Goal: Transaction & Acquisition: Book appointment/travel/reservation

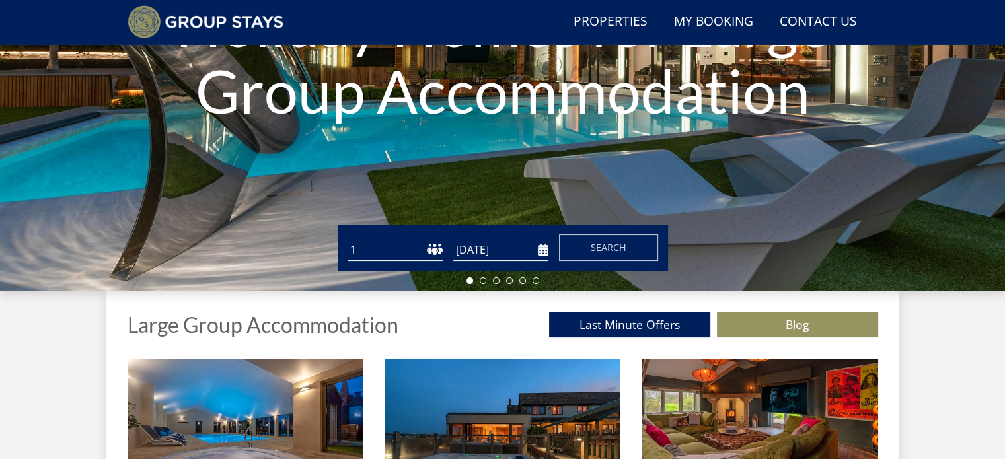
scroll to position [246, 0]
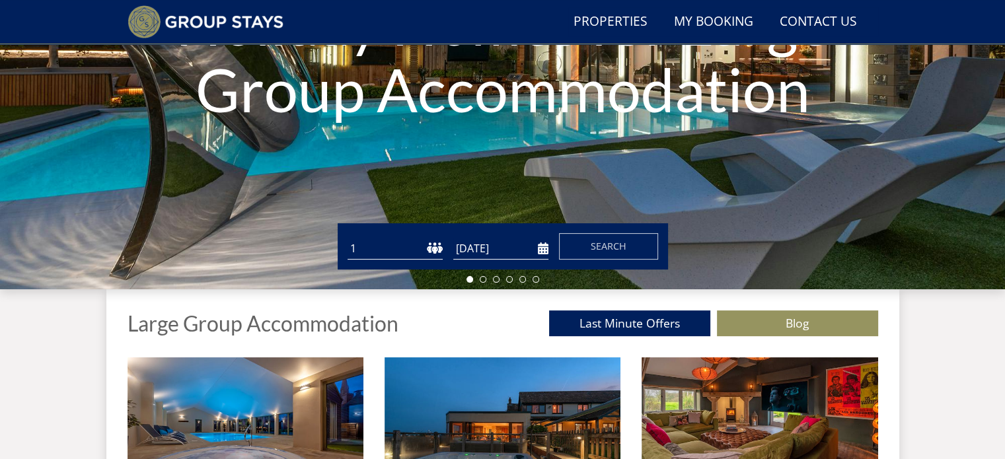
click at [410, 248] on select "1 2 3 4 5 6 7 8 9 10 11 12 13 14 15 16 17 18 19 20 21 22 23 24 25 26 27 28 29 3…" at bounding box center [395, 249] width 95 height 22
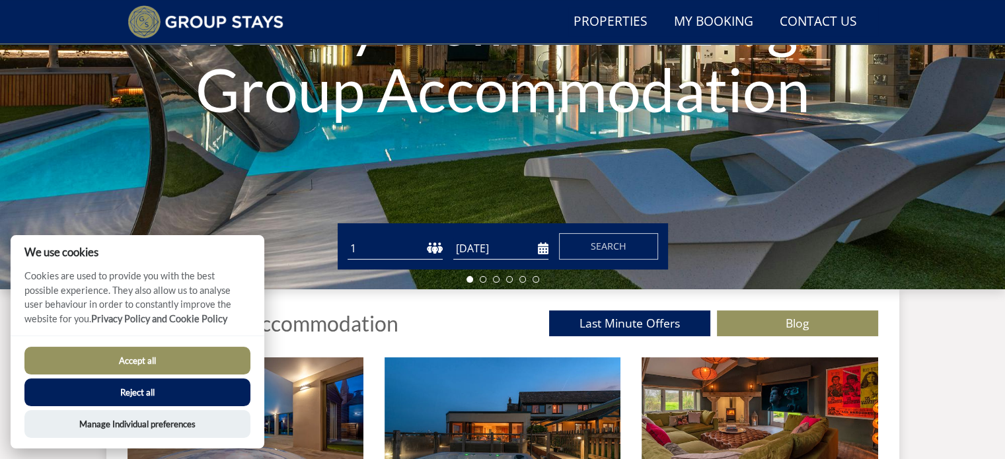
click at [362, 97] on h1 "Holiday Homes for Large Group Accommodation" at bounding box center [503, 56] width 704 height 186
click at [193, 398] on button "Reject all" at bounding box center [137, 393] width 226 height 28
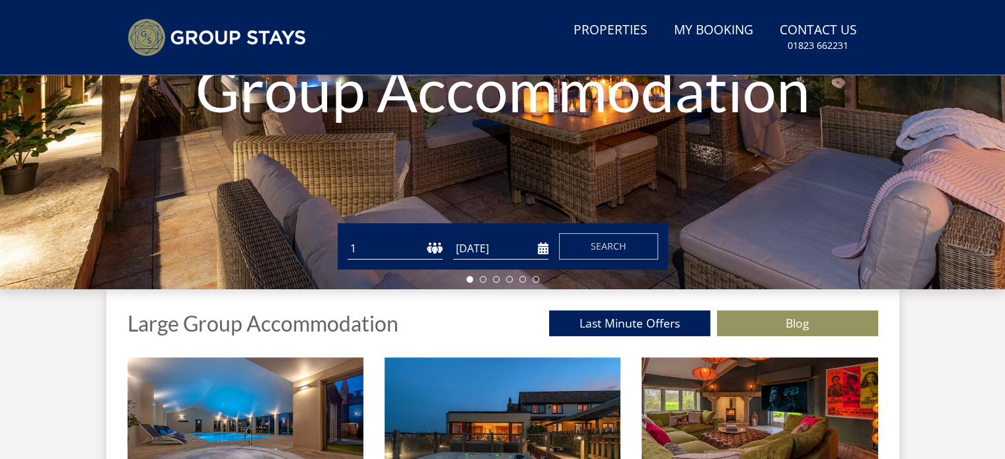
click at [374, 248] on select "1 2 3 4 5 6 7 8 9 10 11 12 13 14 15 16 17 18 19 20 21 22 23 24 25 26 27 28 29 3…" at bounding box center [395, 249] width 95 height 22
select select "10"
click at [348, 238] on select "1 2 3 4 5 6 7 8 9 10 11 12 13 14 15 16 17 18 19 20 21 22 23 24 25 26 27 28 29 3…" at bounding box center [395, 249] width 95 height 22
click at [539, 250] on input "[DATE]" at bounding box center [500, 249] width 95 height 22
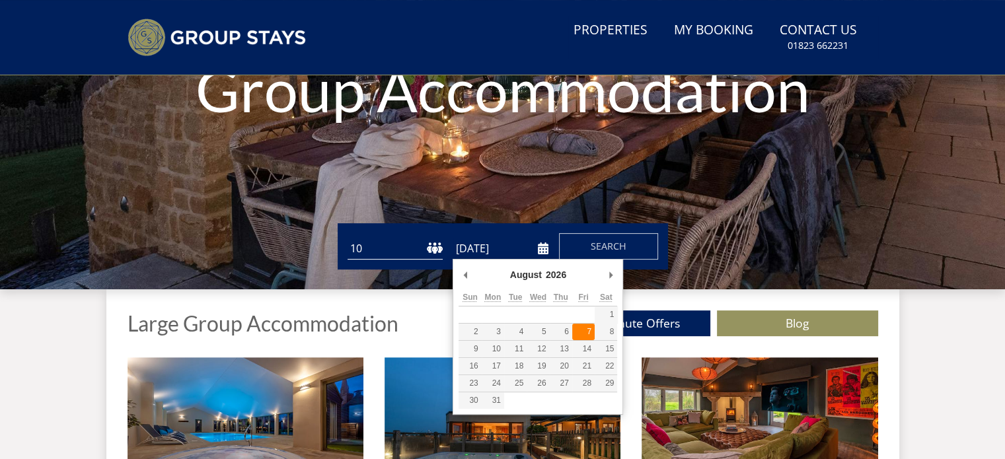
type input "07/08/2026"
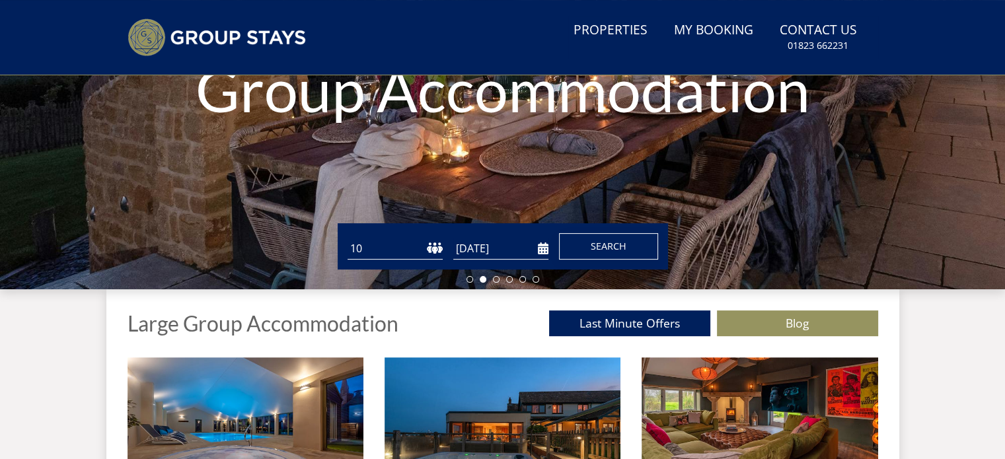
click at [608, 245] on span "Search" at bounding box center [609, 246] width 36 height 13
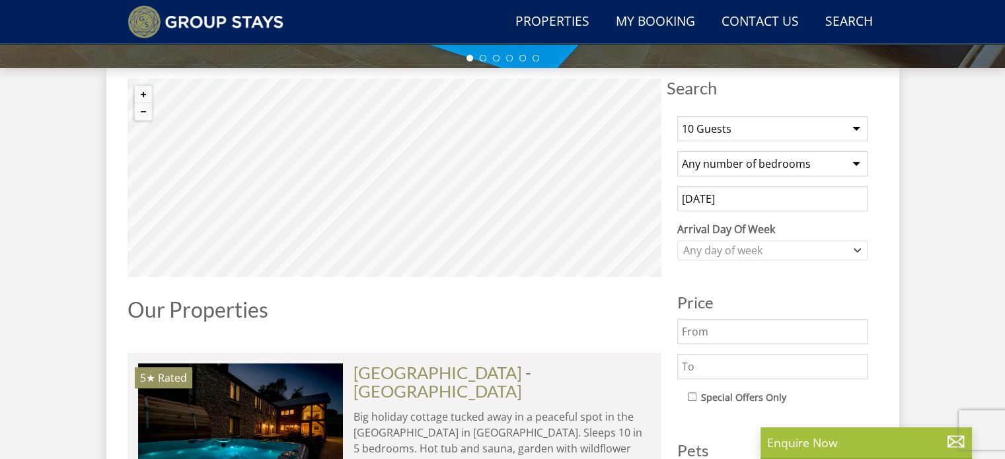
scroll to position [476, 0]
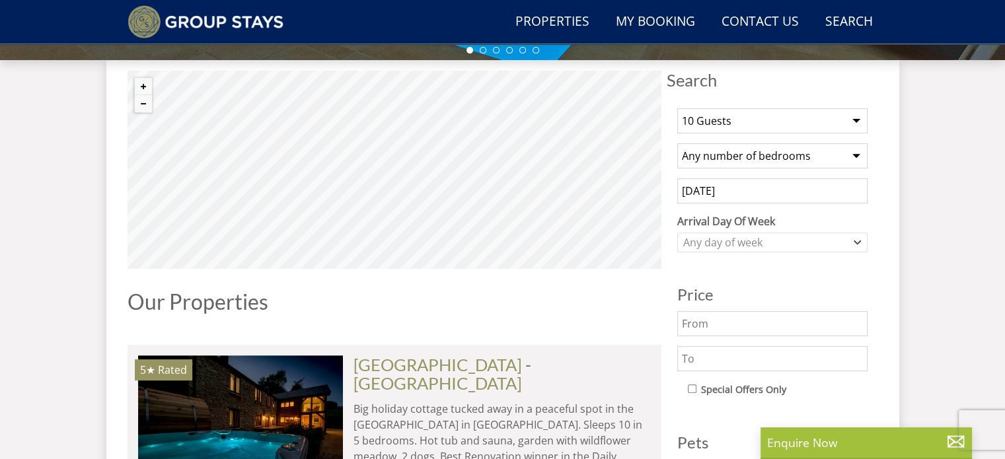
click at [817, 149] on select "Any number of bedrooms 3 Bedrooms 4 Bedrooms 5 Bedrooms 6 Bedrooms 7 Bedrooms 8…" at bounding box center [772, 155] width 190 height 25
select select "6"
click at [677, 143] on select "Any number of bedrooms 3 Bedrooms 4 Bedrooms 5 Bedrooms 6 Bedrooms 7 Bedrooms 8…" at bounding box center [772, 155] width 190 height 25
click at [790, 244] on div "Any day of week" at bounding box center [765, 242] width 171 height 15
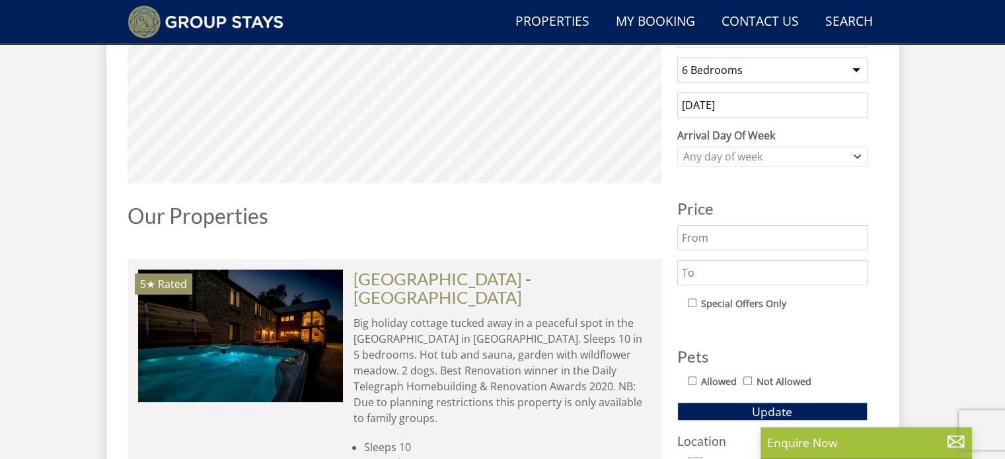
scroll to position [593, 0]
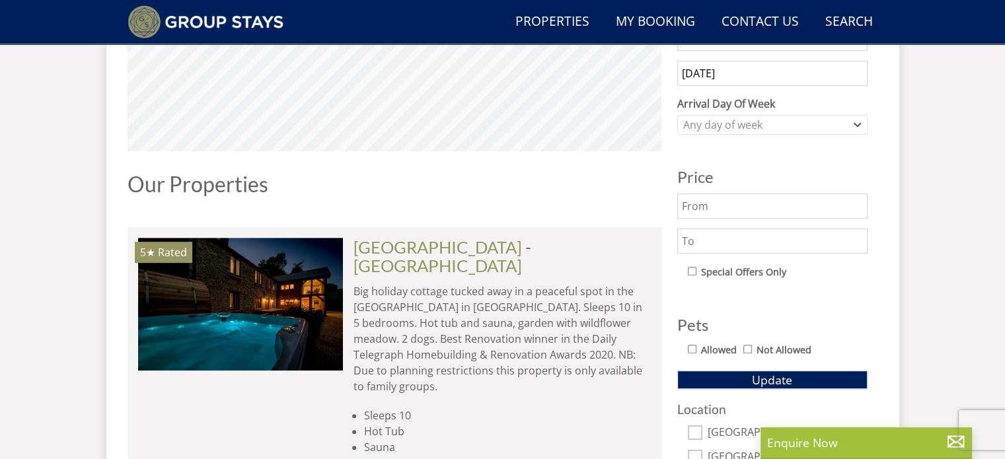
click at [817, 229] on input "text" at bounding box center [772, 241] width 190 height 25
type input "1"
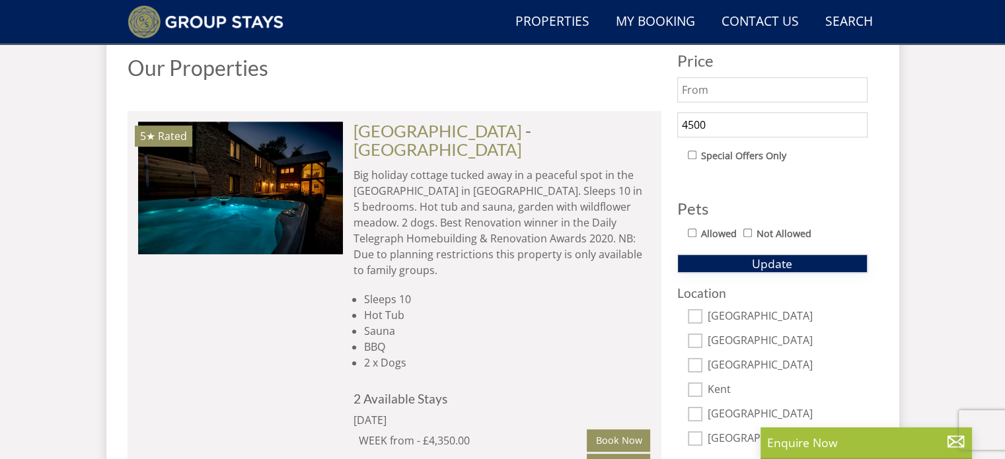
scroll to position [846, 0]
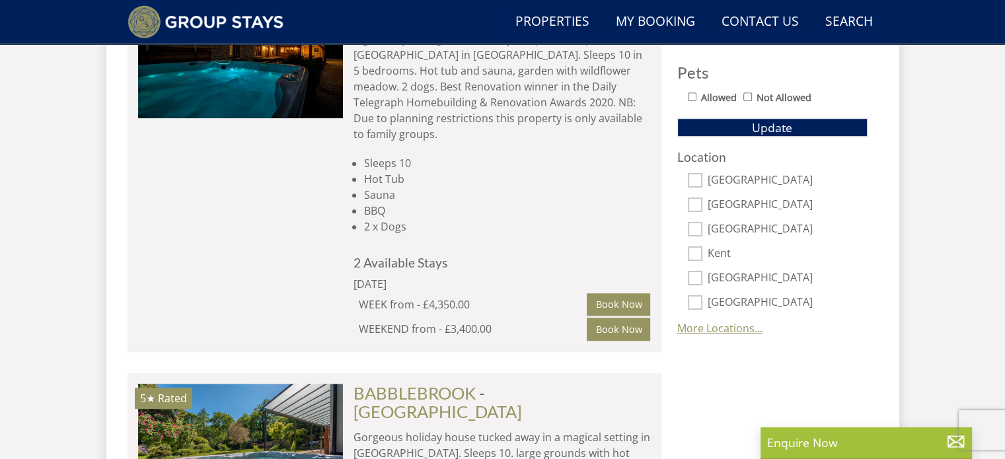
type input "4500"
click at [718, 329] on link "More Locations..." at bounding box center [719, 328] width 85 height 15
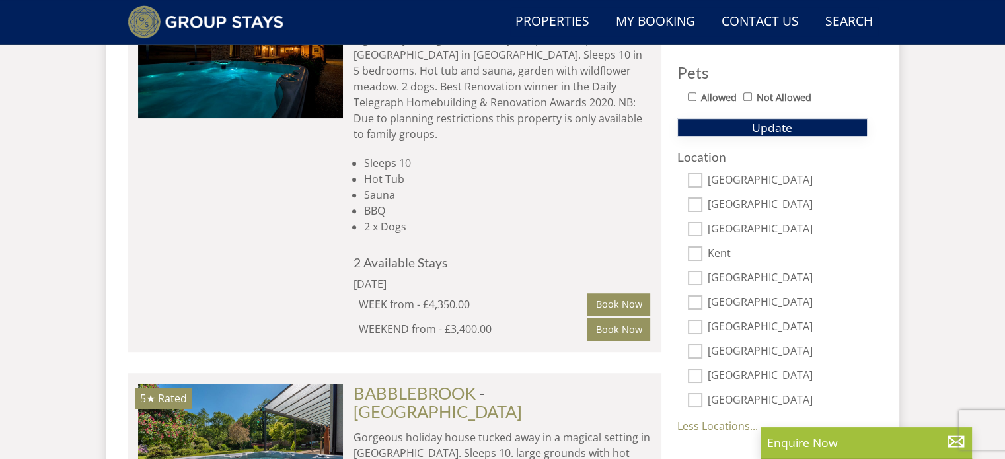
click at [757, 128] on span "Update" at bounding box center [772, 128] width 40 height 16
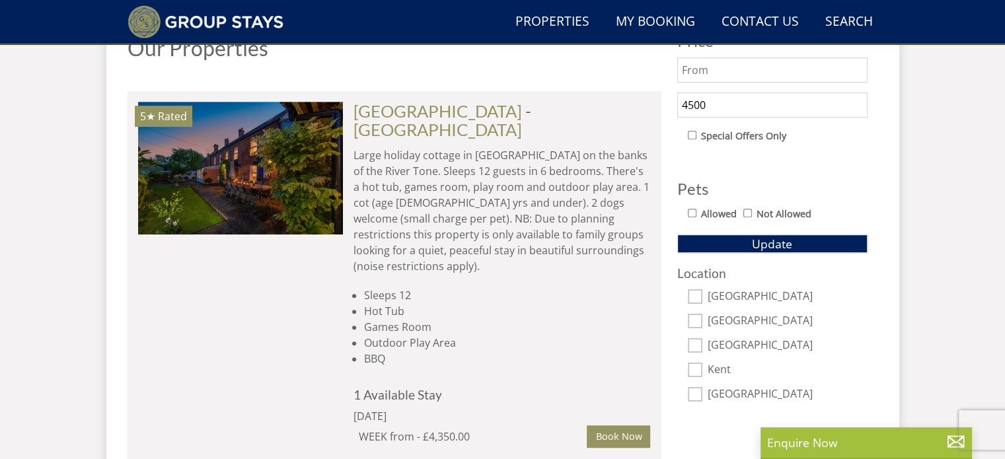
scroll to position [745, 0]
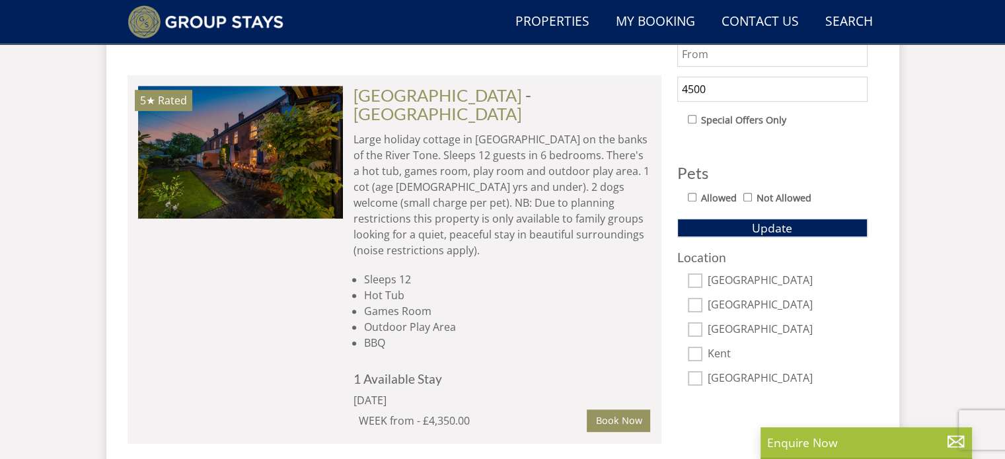
click at [254, 248] on div "5★ Rated RIVERSIDE Check Availability More Info" at bounding box center [240, 259] width 205 height 347
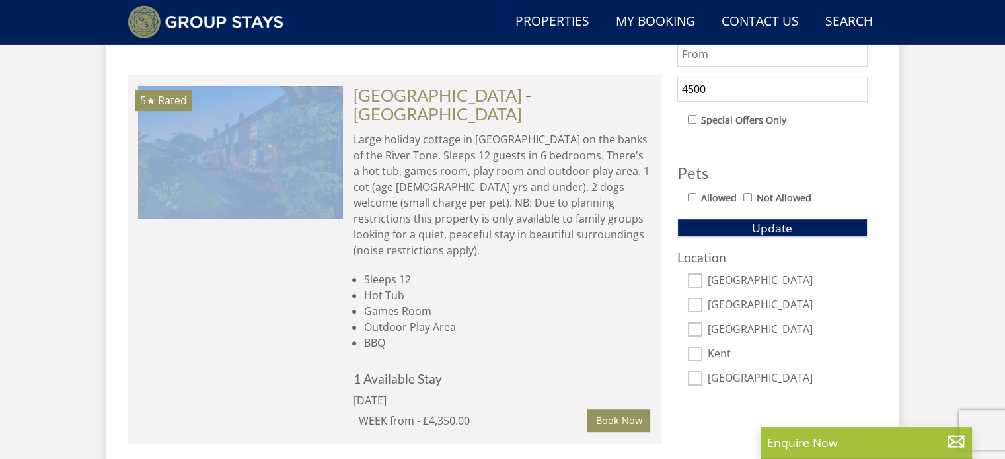
click at [254, 248] on div "5★ Rated RIVERSIDE Check Availability More Info" at bounding box center [240, 259] width 205 height 347
click at [190, 295] on div "5★ Rated RIVERSIDE Check Availability More Info" at bounding box center [240, 259] width 205 height 347
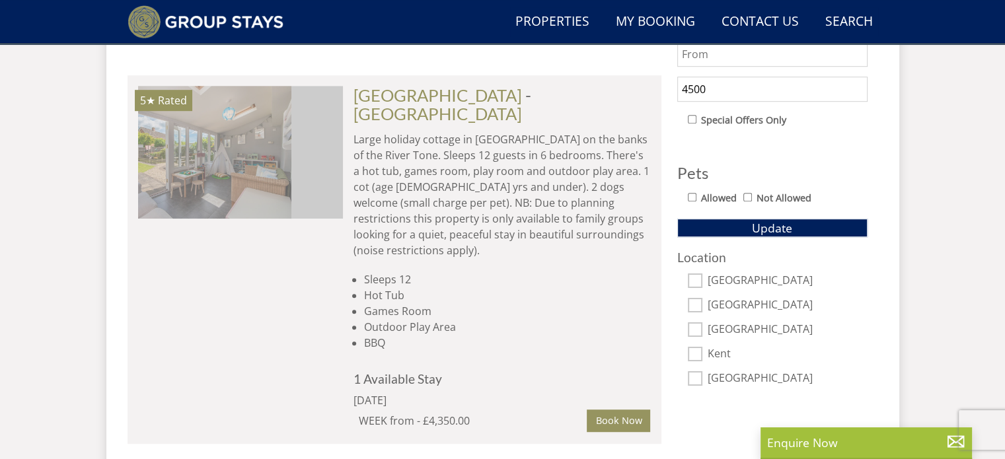
scroll to position [0, 0]
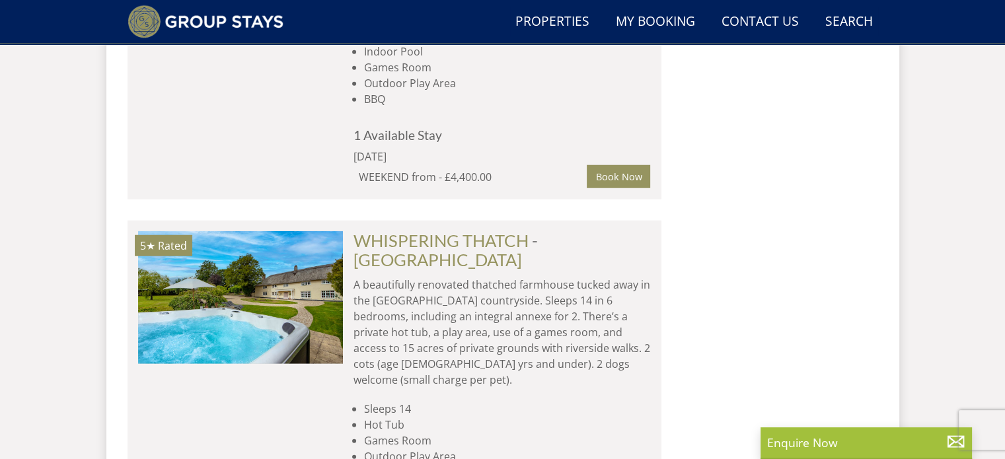
scroll to position [3457, 0]
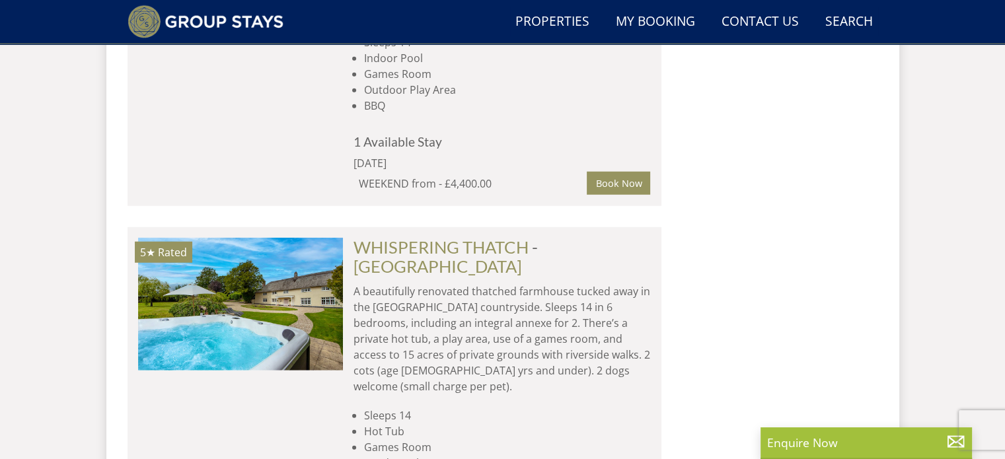
click at [796, 405] on div "Search Search 1 Guest 2 Guests 3 Guests 4 Guests 5 Guests 6 Guests 7 Guests 8 G…" at bounding box center [772, 466] width 211 height 6754
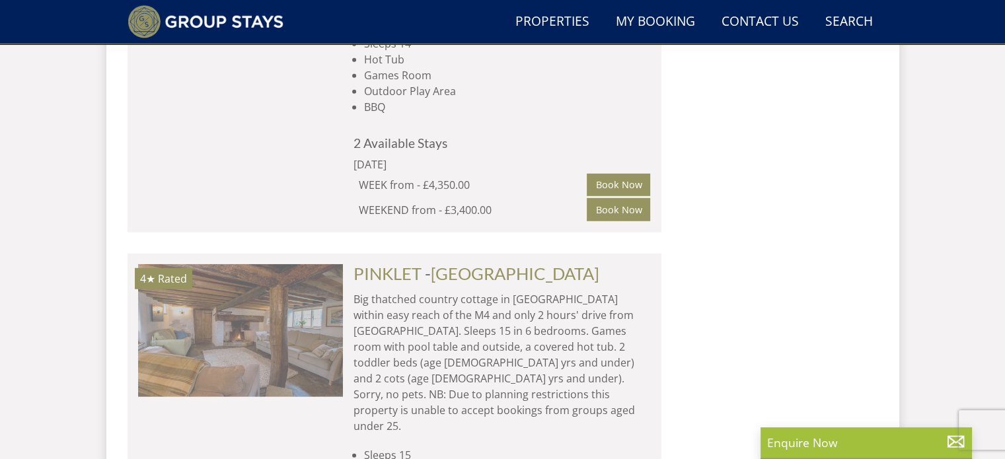
scroll to position [0, 3077]
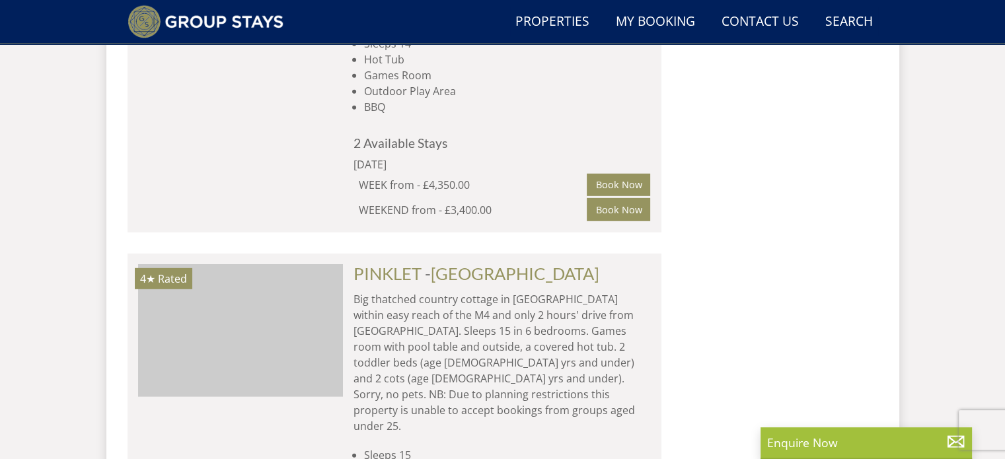
click at [283, 264] on img at bounding box center [239, 330] width 205 height 132
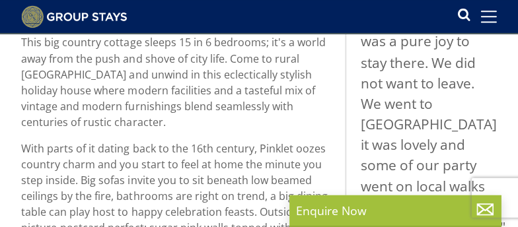
scroll to position [596, 0]
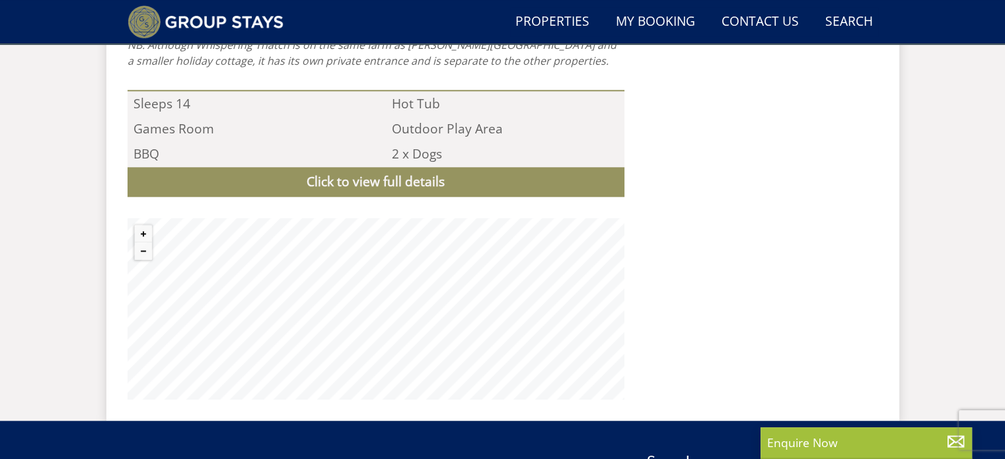
scroll to position [1331, 0]
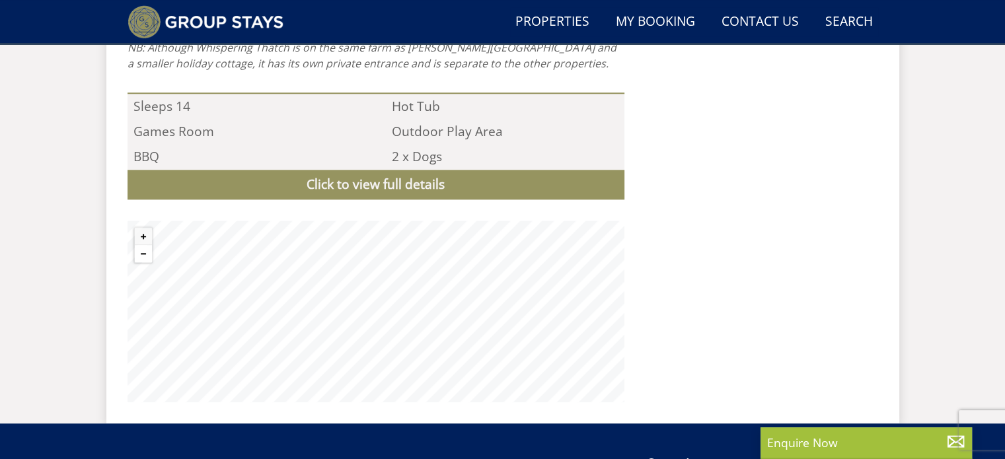
click at [144, 245] on button "Zoom out" at bounding box center [143, 253] width 17 height 17
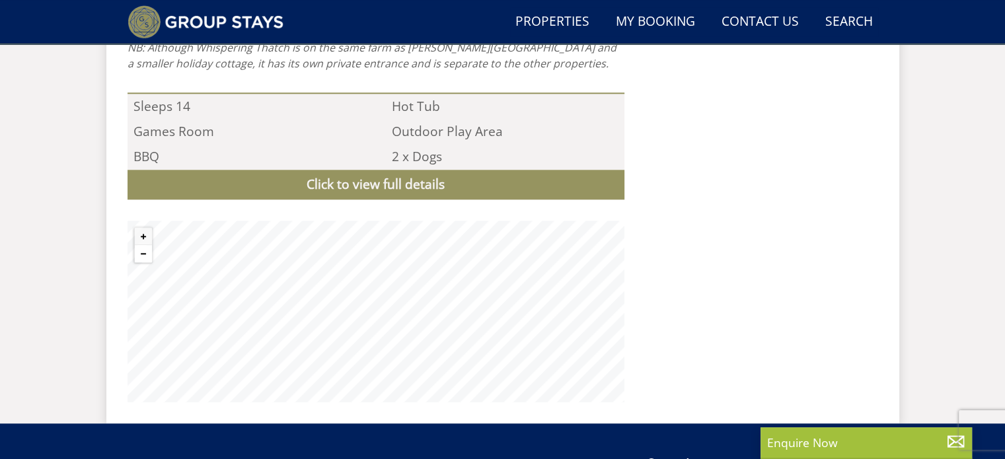
click at [144, 245] on button "Zoom out" at bounding box center [143, 253] width 17 height 17
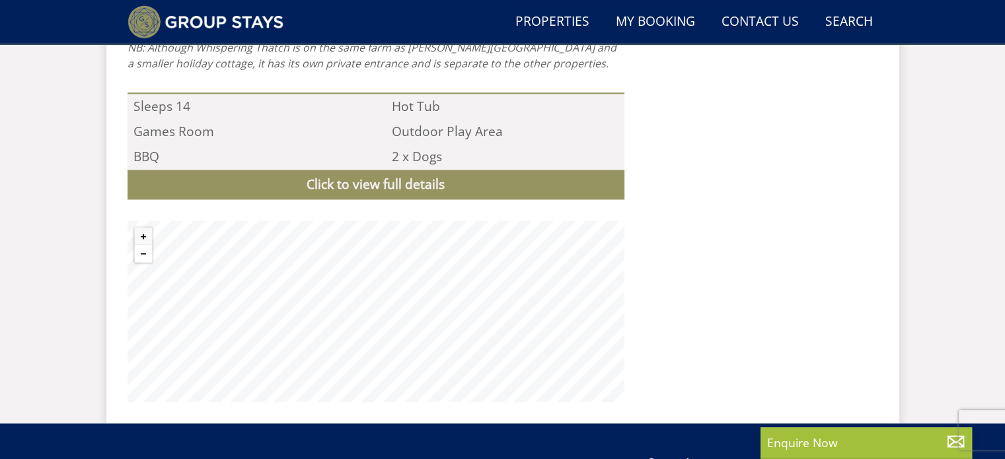
click at [144, 245] on button "Zoom out" at bounding box center [143, 253] width 17 height 17
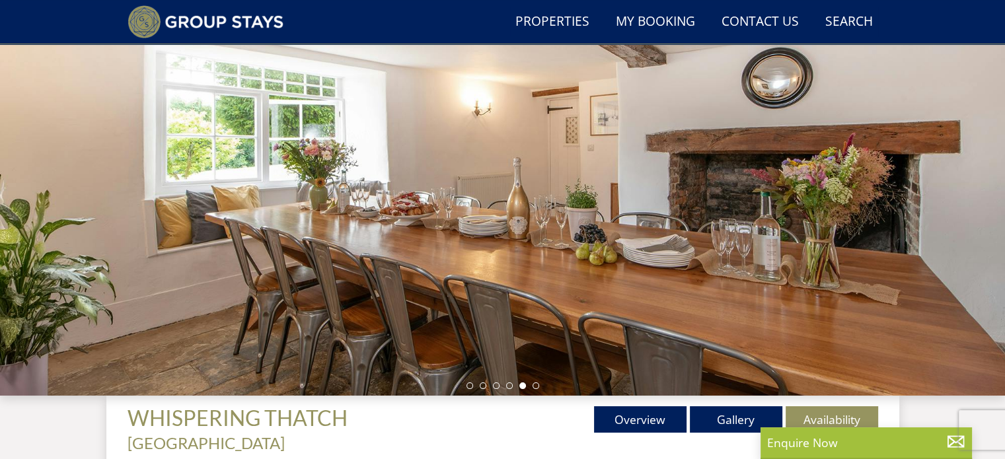
scroll to position [141, 0]
click at [538, 384] on li at bounding box center [536, 385] width 7 height 7
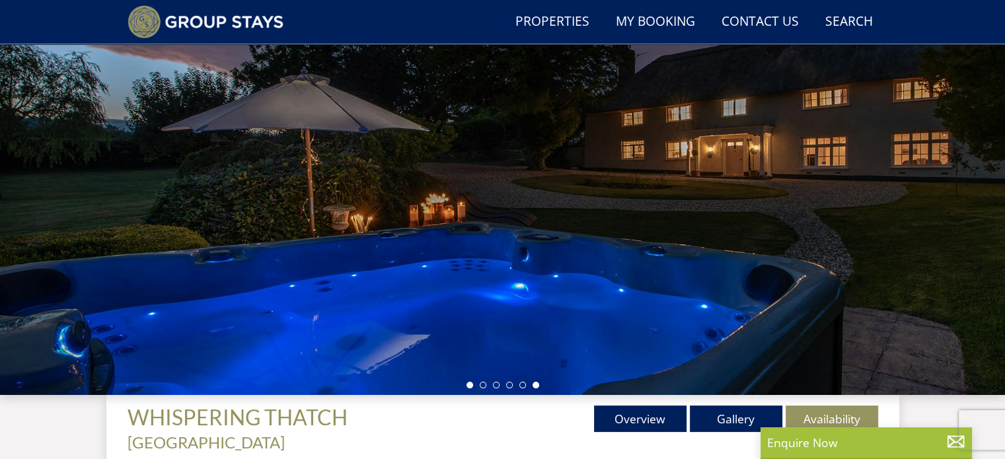
click at [468, 385] on li at bounding box center [470, 385] width 7 height 7
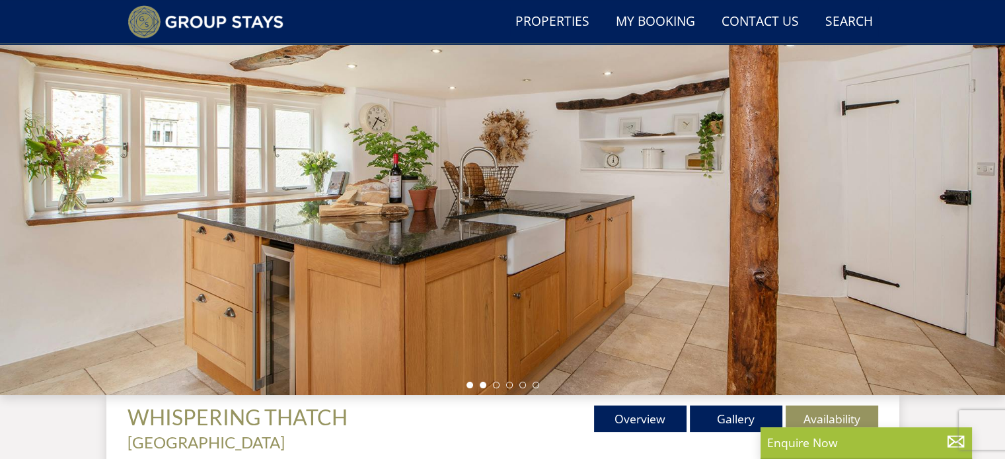
click at [480, 385] on li at bounding box center [483, 385] width 7 height 7
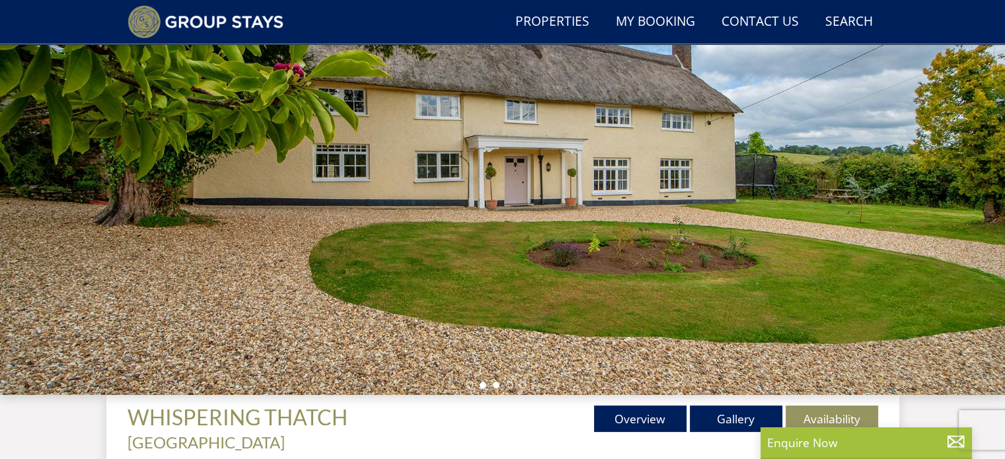
click at [494, 385] on li at bounding box center [496, 385] width 7 height 7
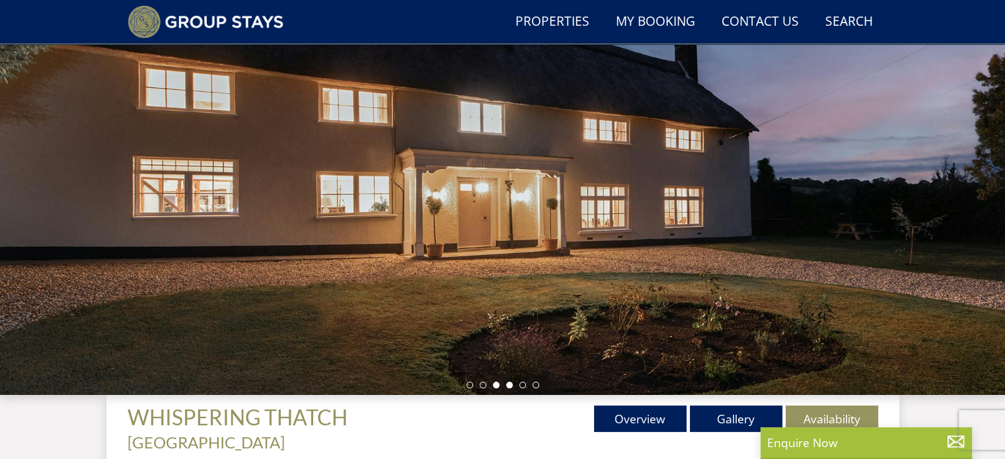
click at [509, 387] on li at bounding box center [509, 385] width 7 height 7
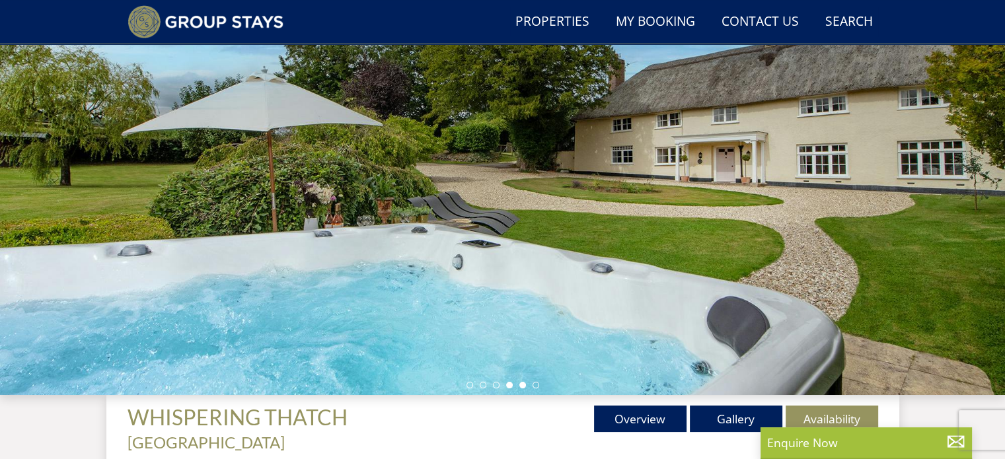
click at [522, 385] on li at bounding box center [522, 385] width 7 height 7
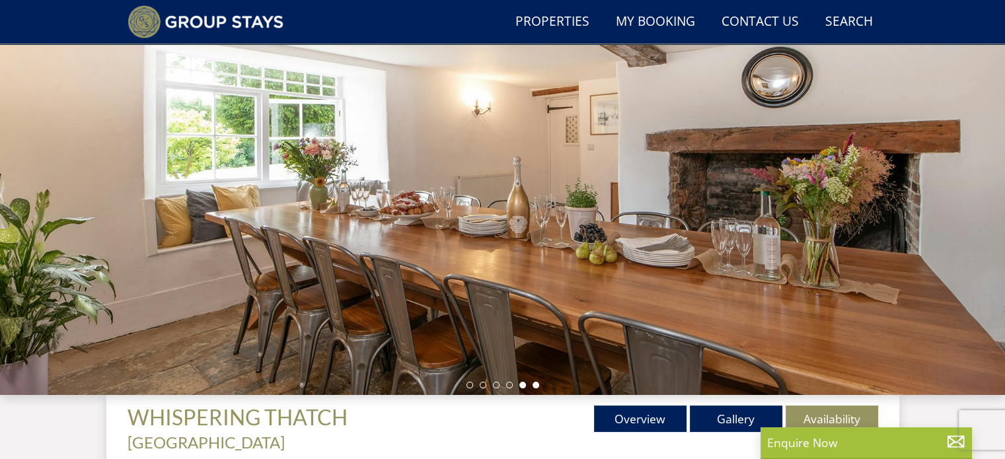
click at [534, 388] on li at bounding box center [536, 385] width 7 height 7
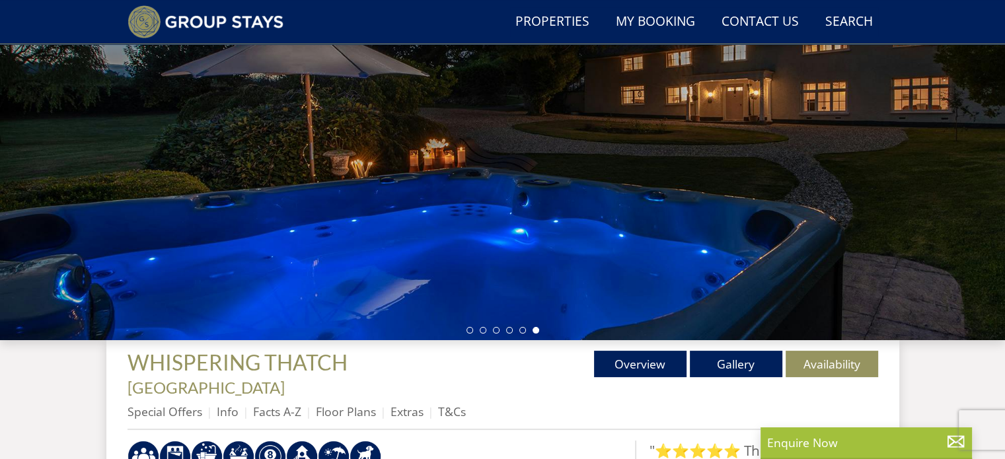
scroll to position [204, 0]
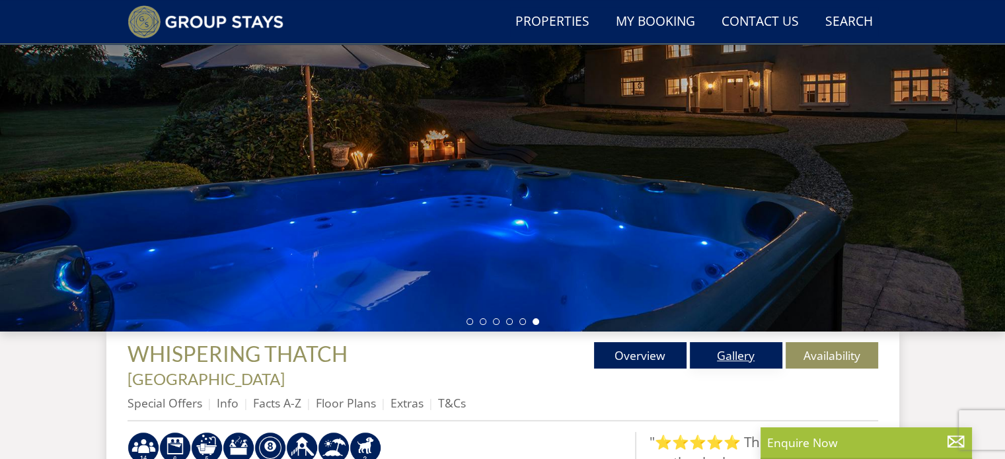
click at [720, 350] on link "Gallery" at bounding box center [736, 355] width 93 height 26
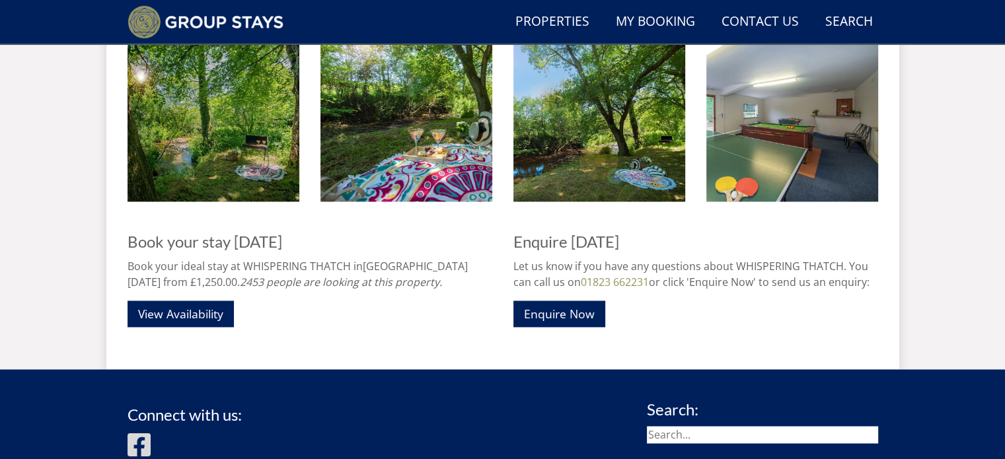
scroll to position [2035, 0]
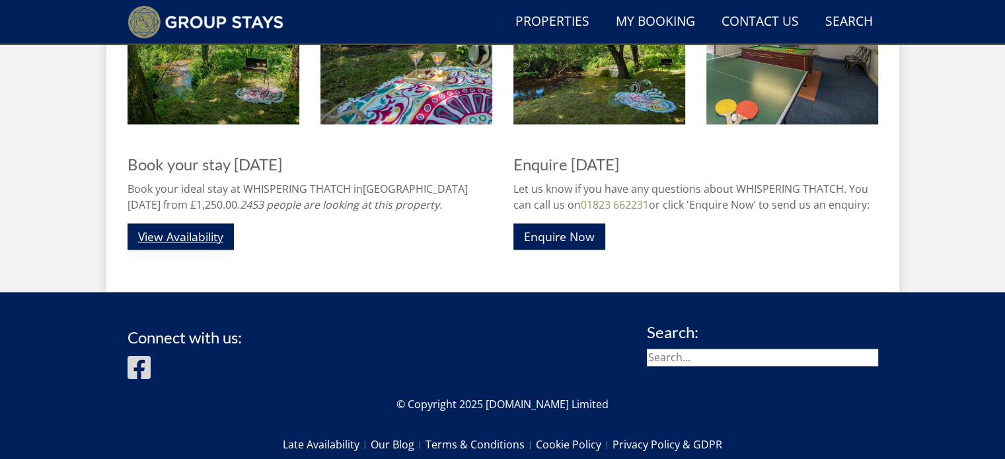
click at [184, 223] on link "View Availability" at bounding box center [181, 236] width 106 height 26
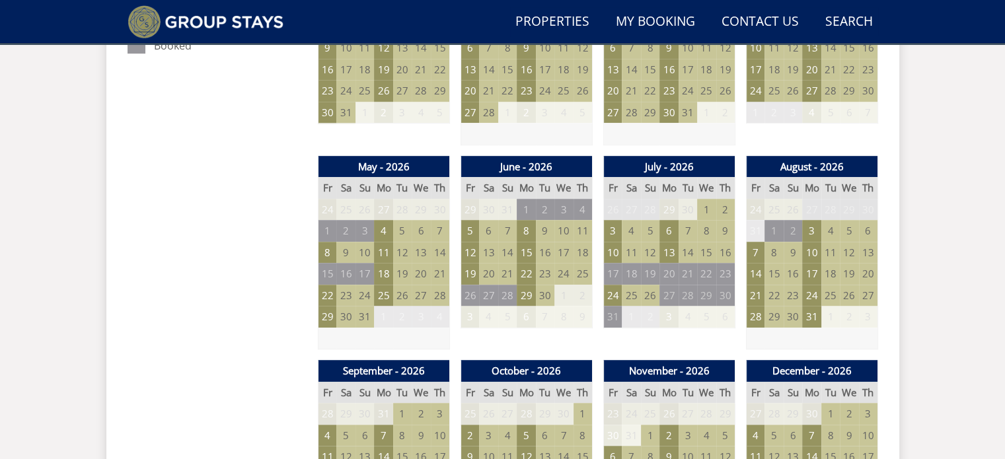
scroll to position [901, 0]
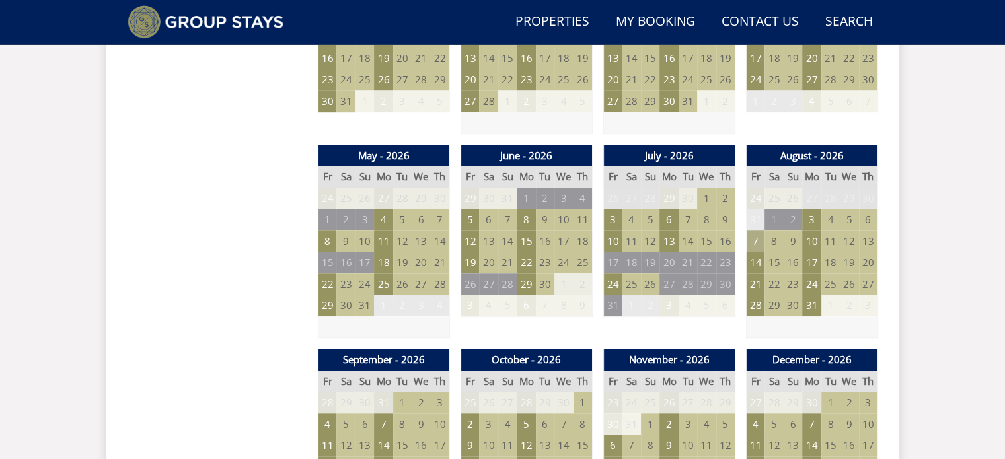
click at [759, 231] on td "7" at bounding box center [755, 242] width 19 height 22
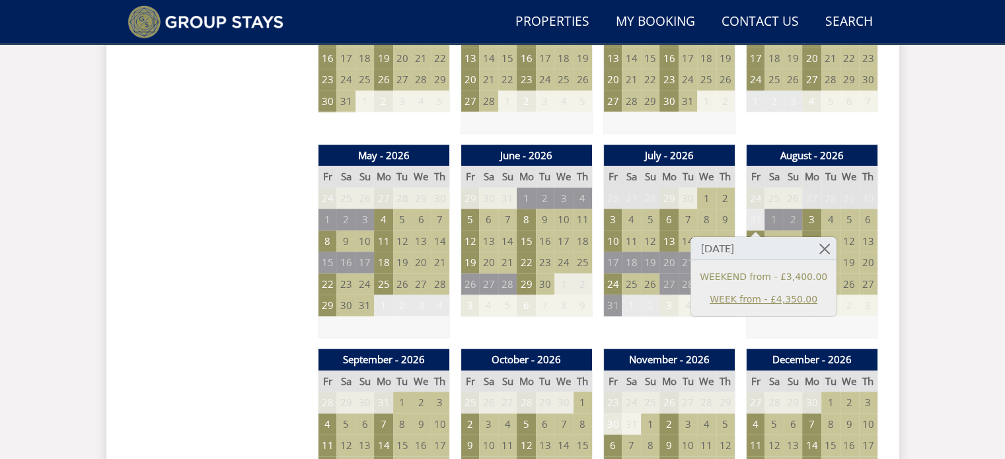
click at [765, 305] on link "WEEK from - £4,350.00" at bounding box center [764, 299] width 128 height 14
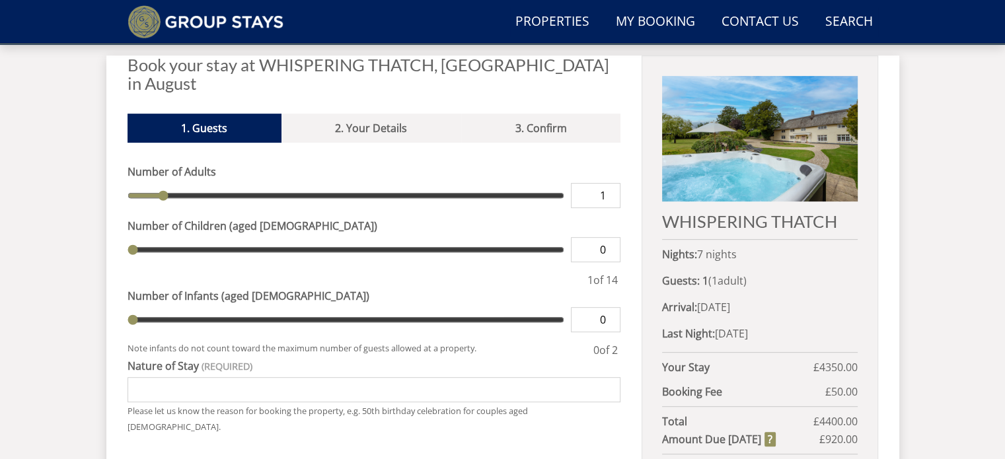
scroll to position [497, 0]
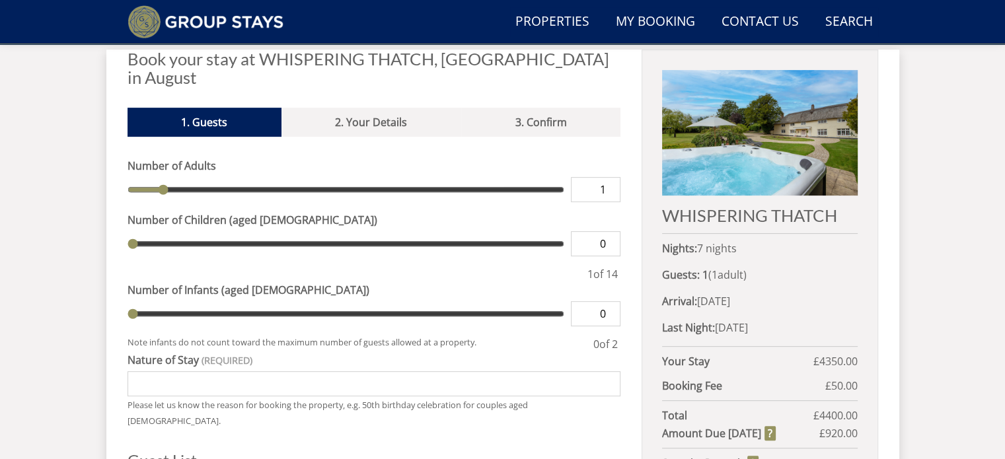
type input "2"
type input "3"
type input "4"
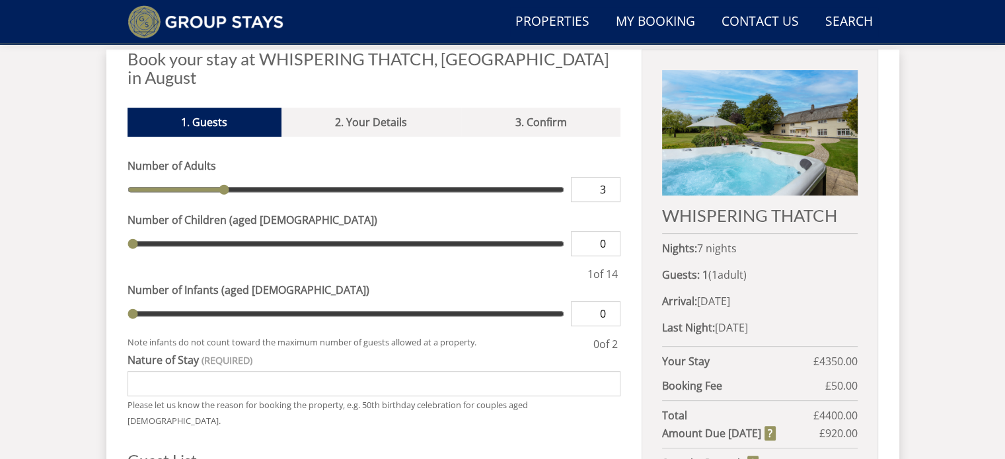
type input "4"
type input "5"
type input "6"
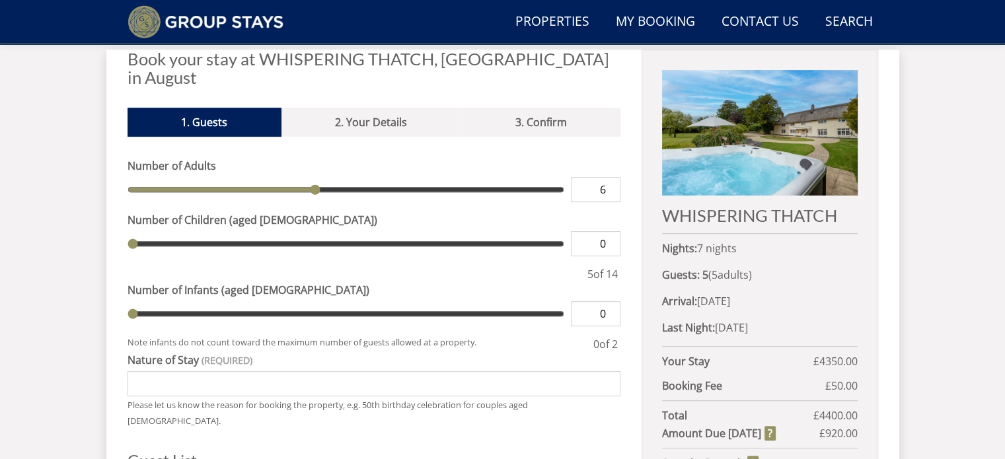
type input "7"
type input "6"
drag, startPoint x: 165, startPoint y: 174, endPoint x: 311, endPoint y: 190, distance: 146.2
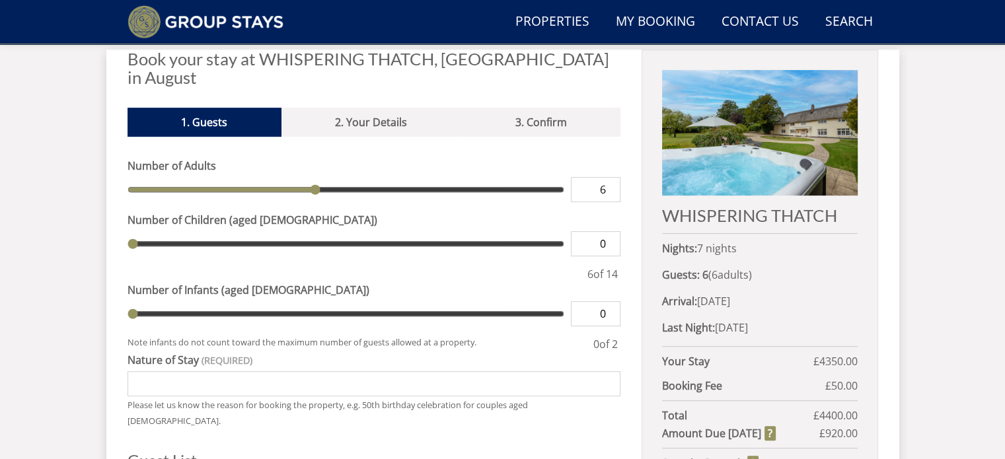
type input "6"
click at [311, 190] on input "range" at bounding box center [346, 189] width 437 height 25
type input "2"
click at [200, 231] on input "range" at bounding box center [346, 243] width 437 height 25
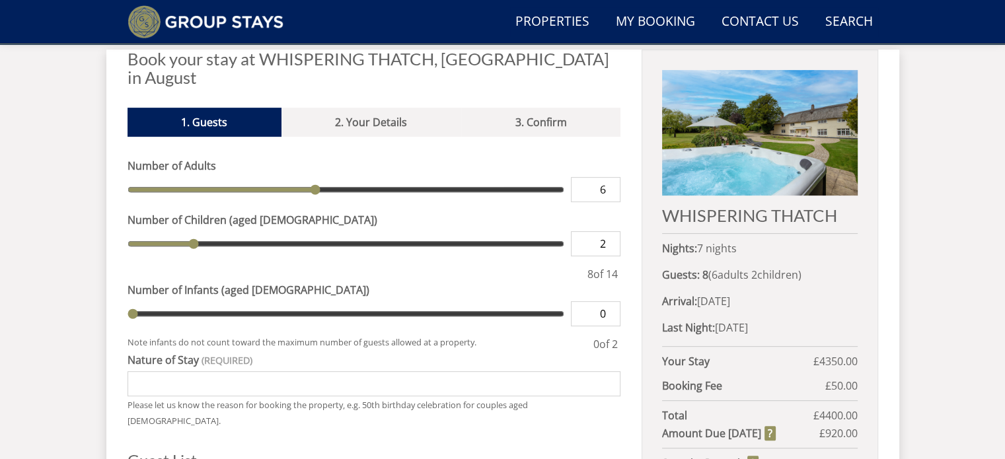
type input "3"
click at [216, 231] on input "range" at bounding box center [346, 243] width 437 height 25
click at [227, 231] on input "range" at bounding box center [346, 243] width 437 height 25
click at [238, 231] on input "range" at bounding box center [346, 243] width 437 height 25
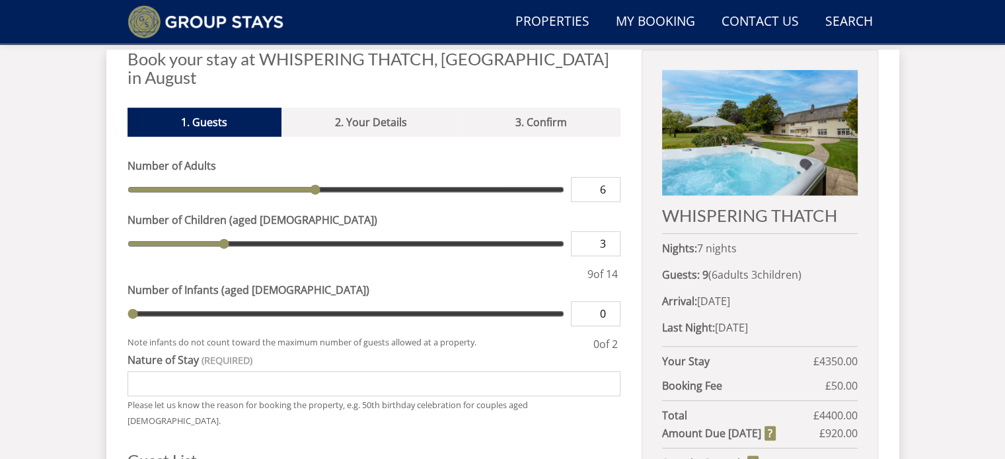
type input "4"
click at [251, 231] on input "range" at bounding box center [346, 243] width 437 height 25
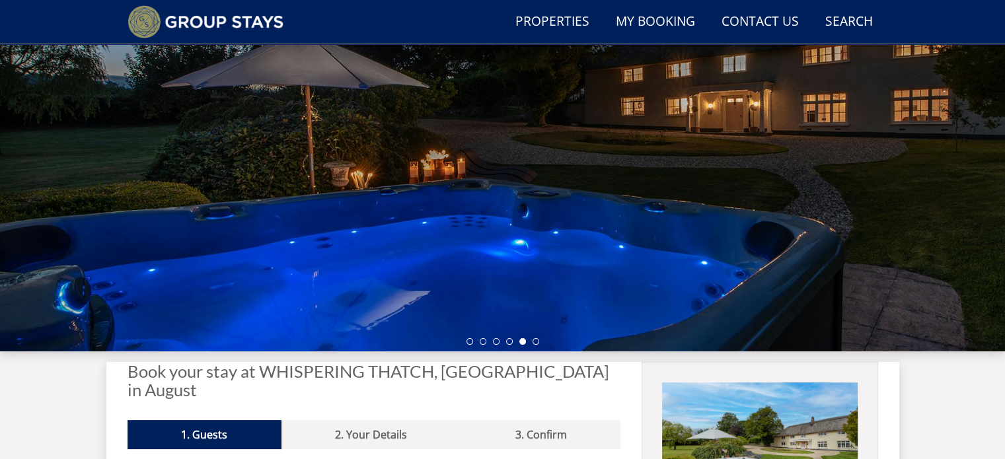
scroll to position [0, 0]
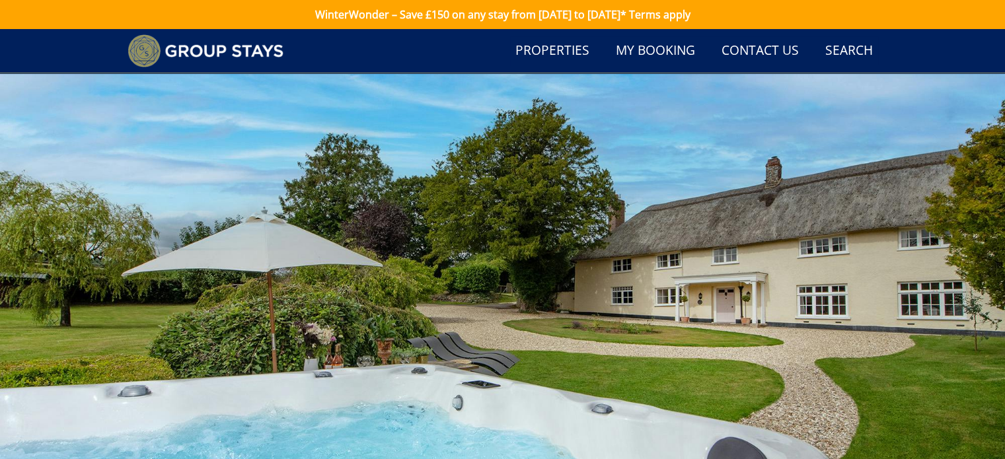
scroll to position [901, 0]
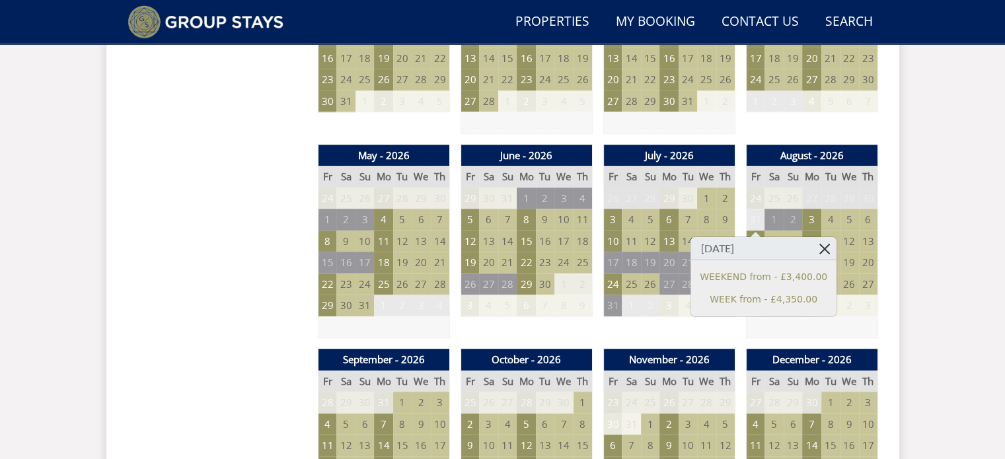
click at [813, 253] on link at bounding box center [824, 248] width 23 height 23
click at [813, 248] on link at bounding box center [824, 248] width 23 height 23
click at [813, 251] on link at bounding box center [824, 248] width 23 height 23
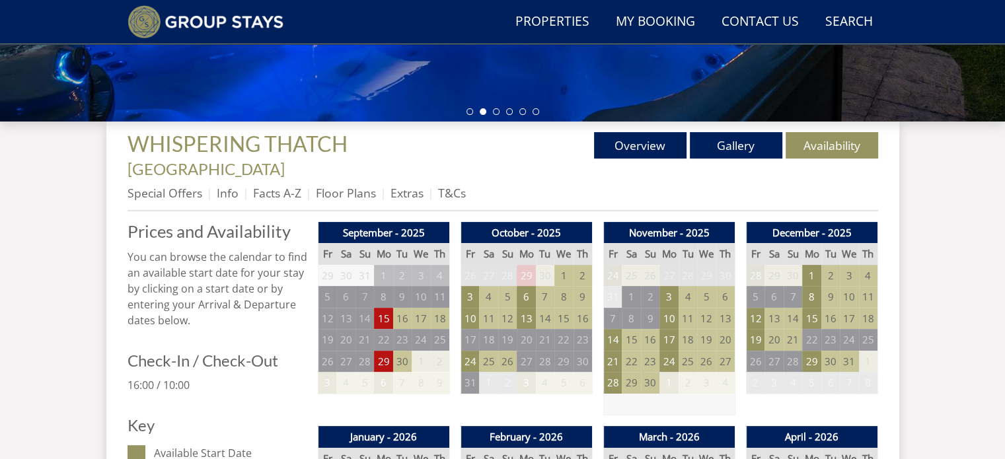
scroll to position [387, 0]
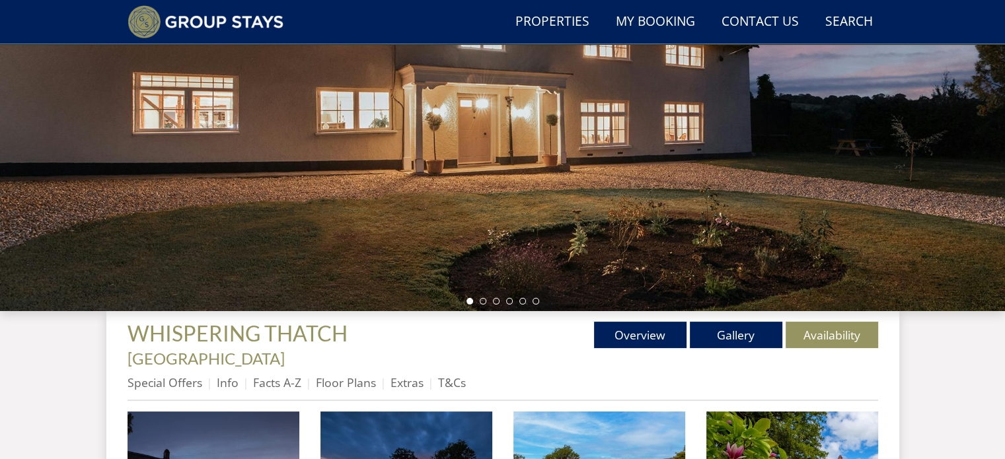
scroll to position [225, 0]
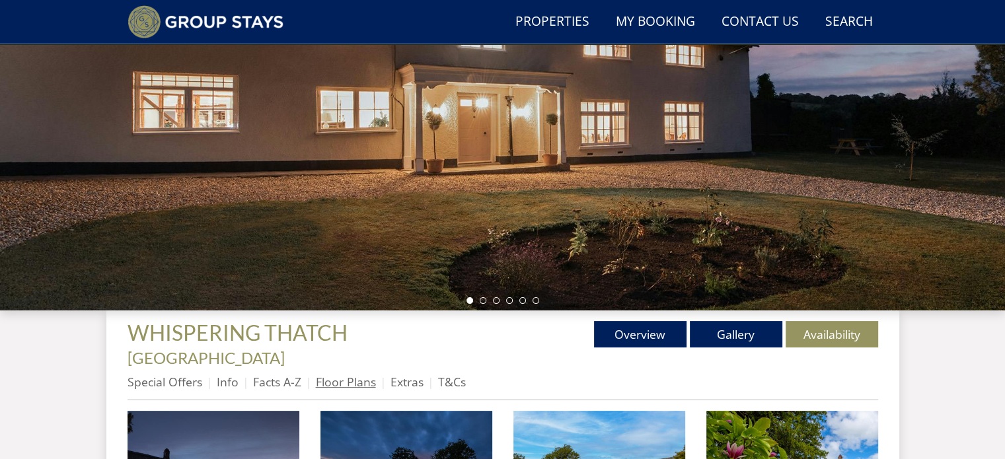
click at [328, 374] on link "Floor Plans" at bounding box center [346, 382] width 60 height 16
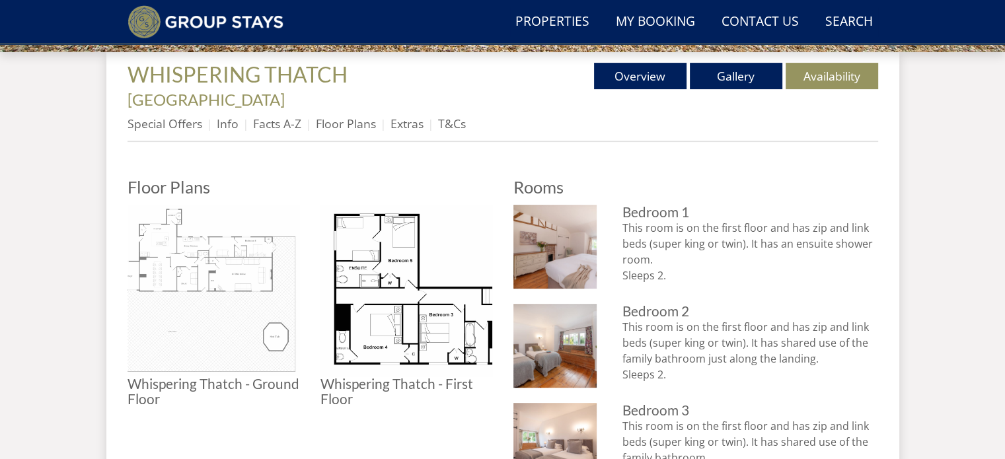
scroll to position [506, 0]
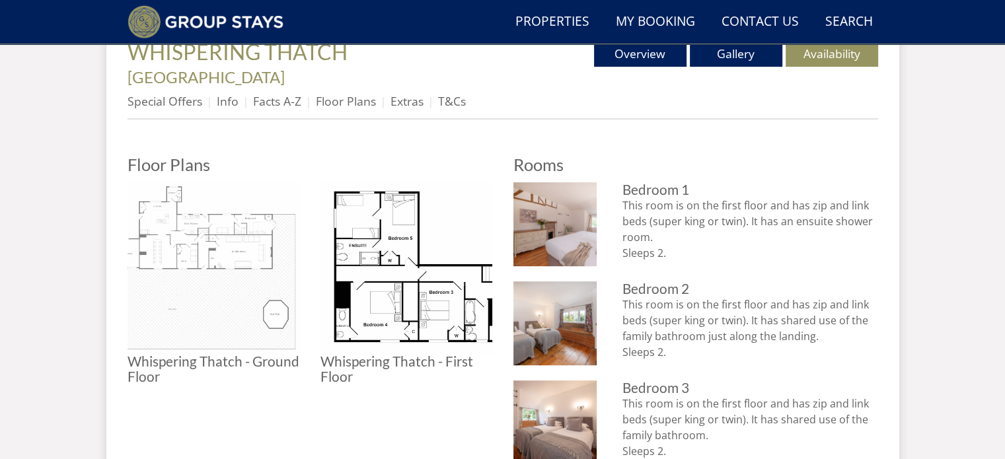
click at [206, 246] on img at bounding box center [214, 268] width 172 height 172
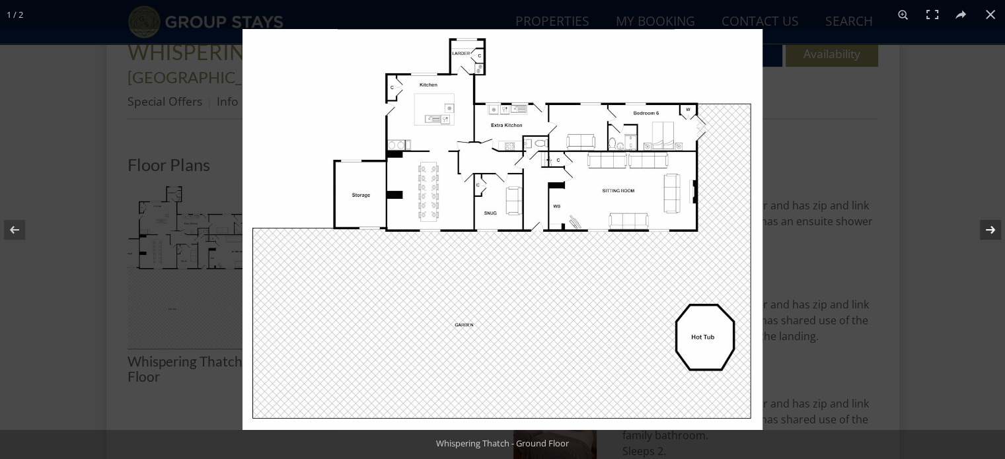
click at [990, 231] on button at bounding box center [982, 230] width 46 height 66
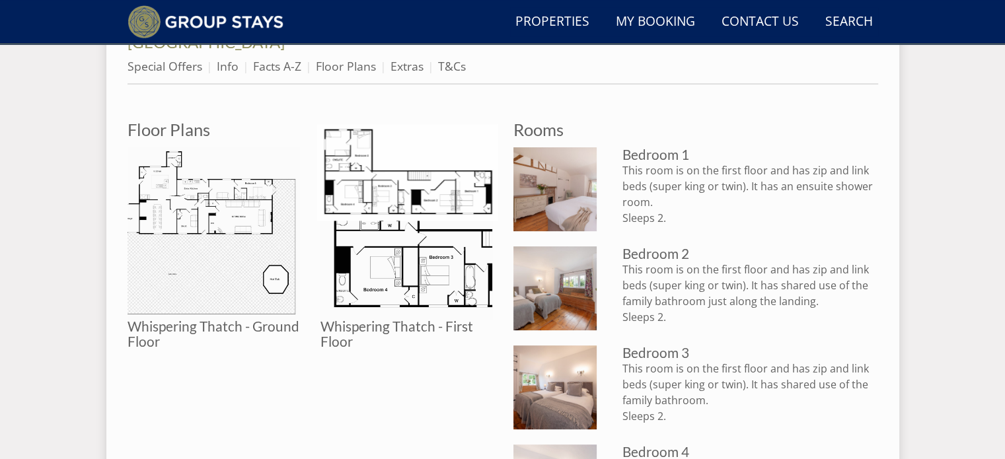
scroll to position [541, 0]
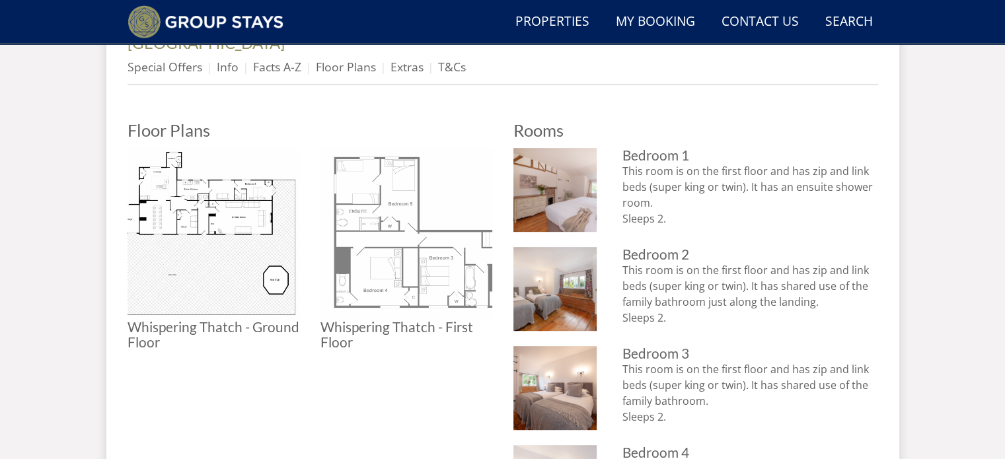
click at [375, 206] on img at bounding box center [406, 234] width 172 height 172
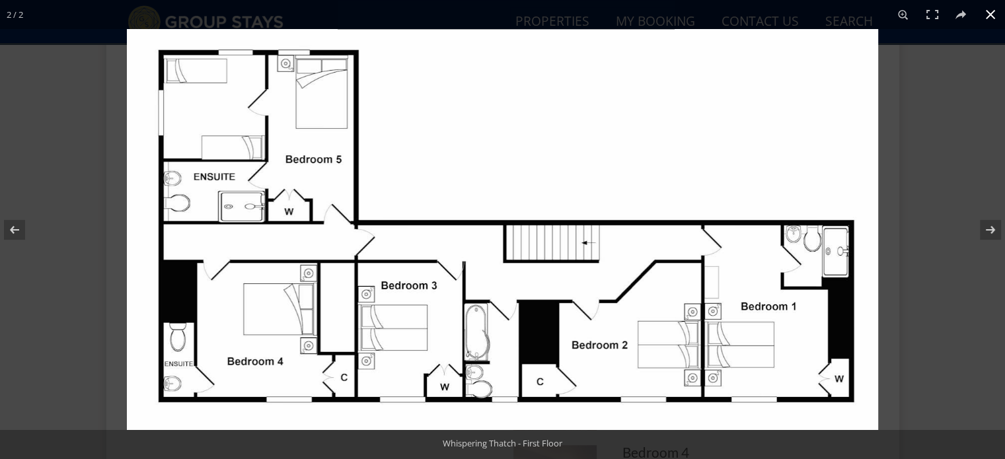
click at [967, 113] on div at bounding box center [629, 258] width 1005 height 459
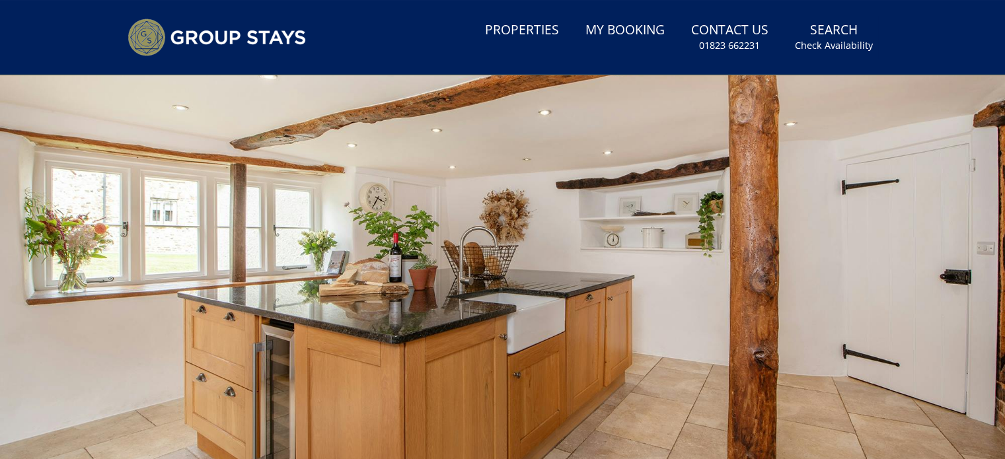
scroll to position [0, 0]
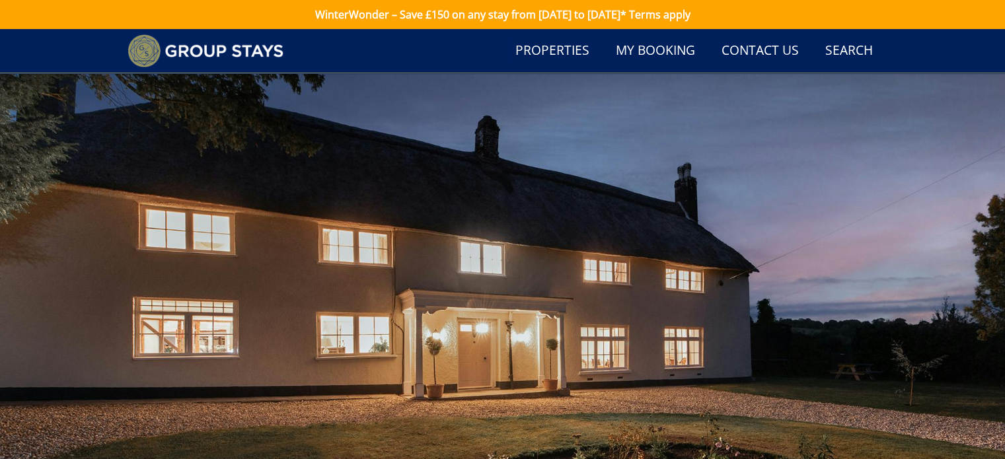
scroll to position [225, 0]
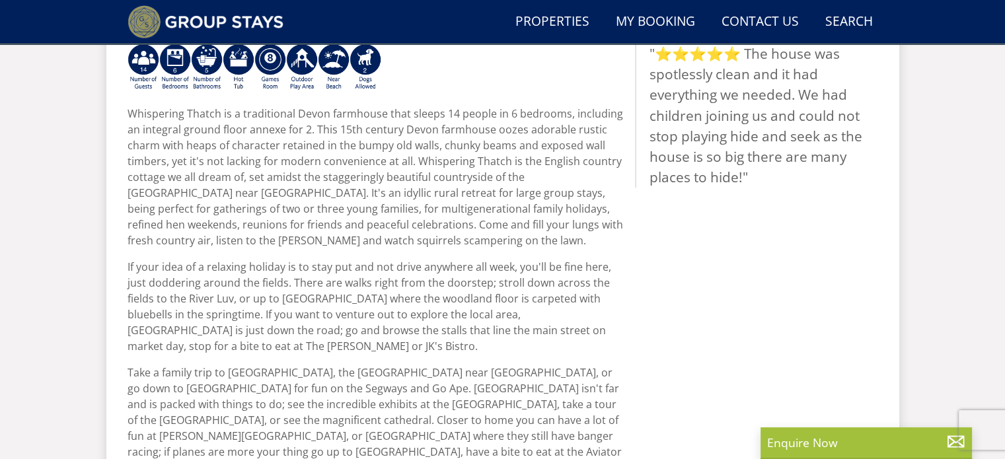
scroll to position [592, 0]
drag, startPoint x: 525, startPoint y: 155, endPoint x: 578, endPoint y: 156, distance: 52.9
click at [578, 156] on p "Whispering Thatch is a traditional Devon farmhouse that sleeps 14 people in 6 b…" at bounding box center [376, 177] width 497 height 143
copy p "Otter Valley"
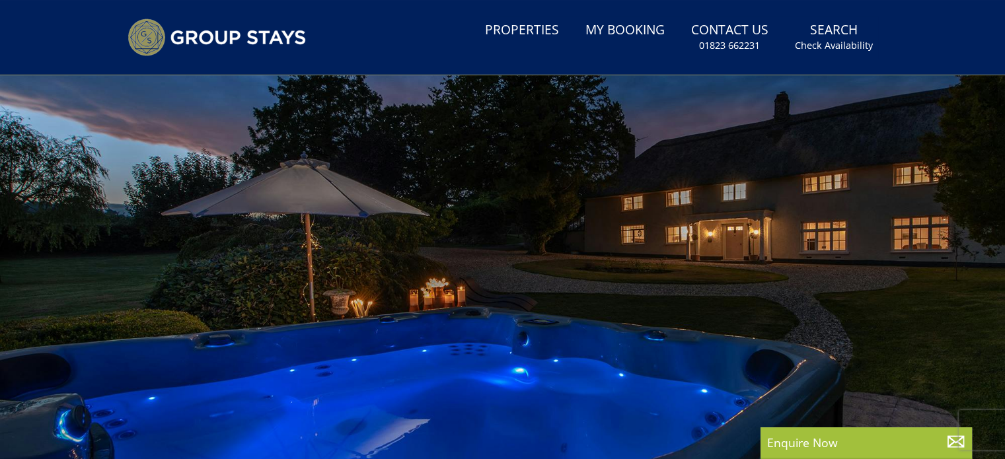
scroll to position [0, 0]
